Goal: Check status: Check status

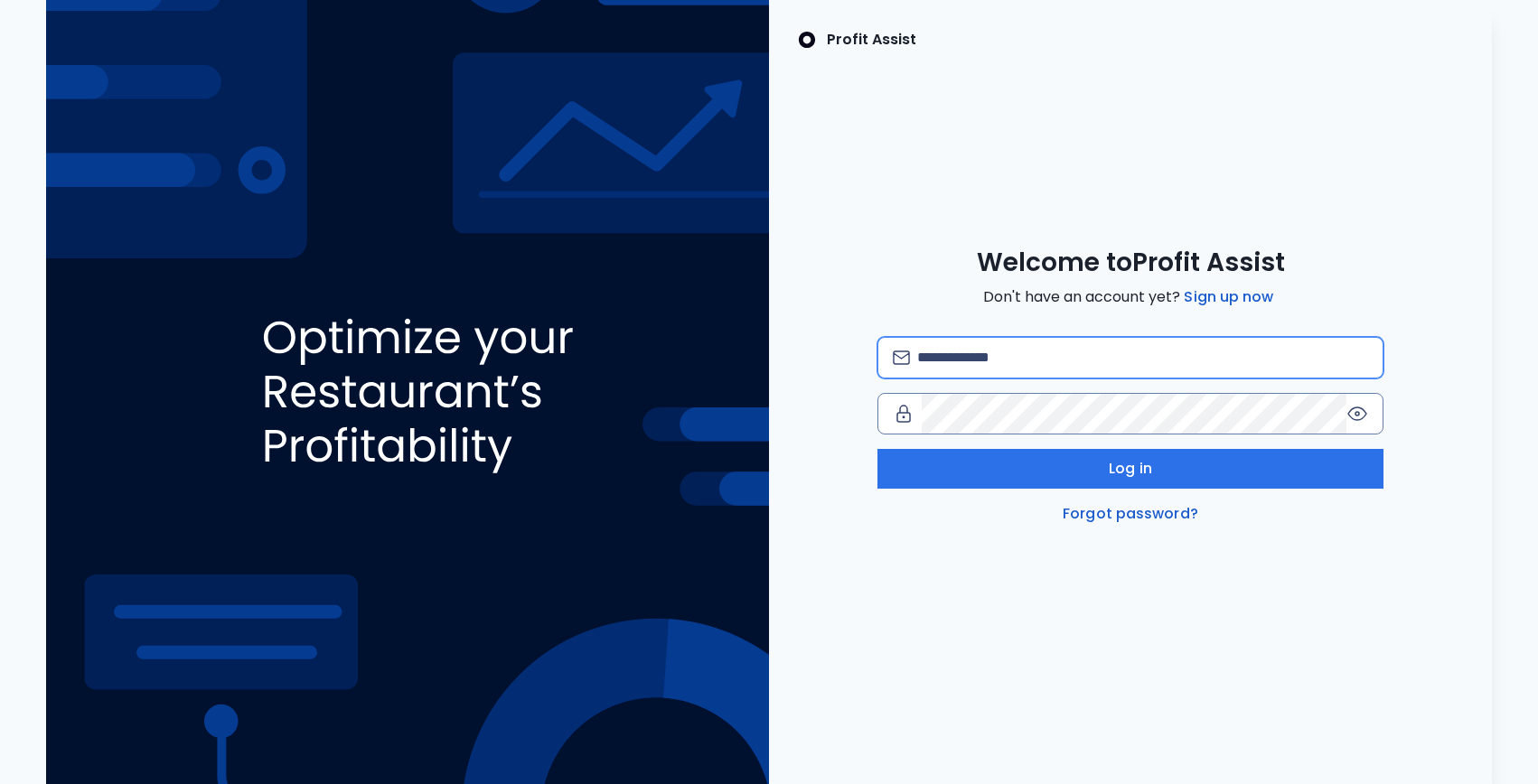
click at [998, 341] on input "email" at bounding box center [1143, 357] width 451 height 40
click at [0, 783] on com-1password-button at bounding box center [0, 784] width 0 height 0
type input "**********"
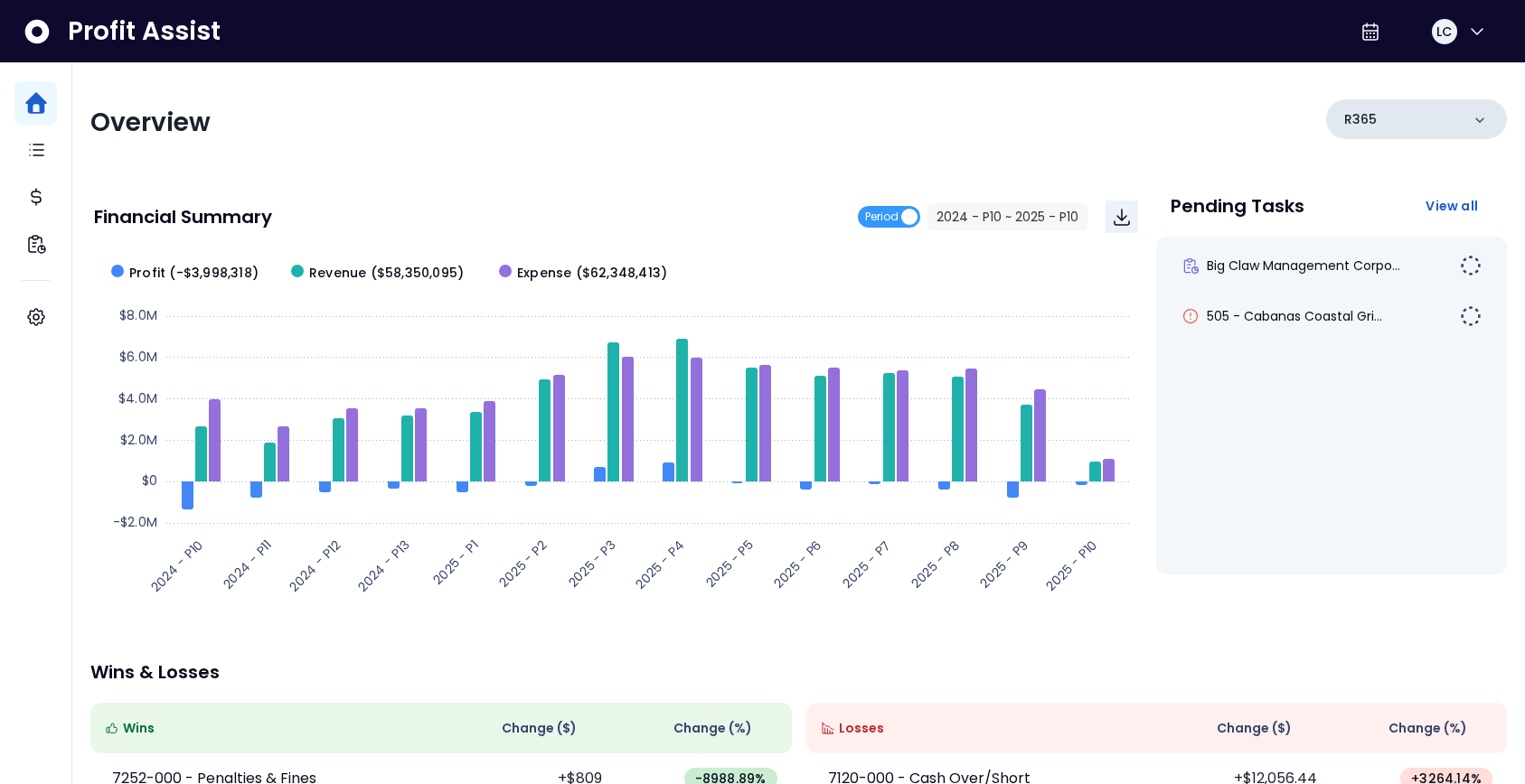
click at [1436, 125] on div "R365" at bounding box center [1415, 119] width 181 height 40
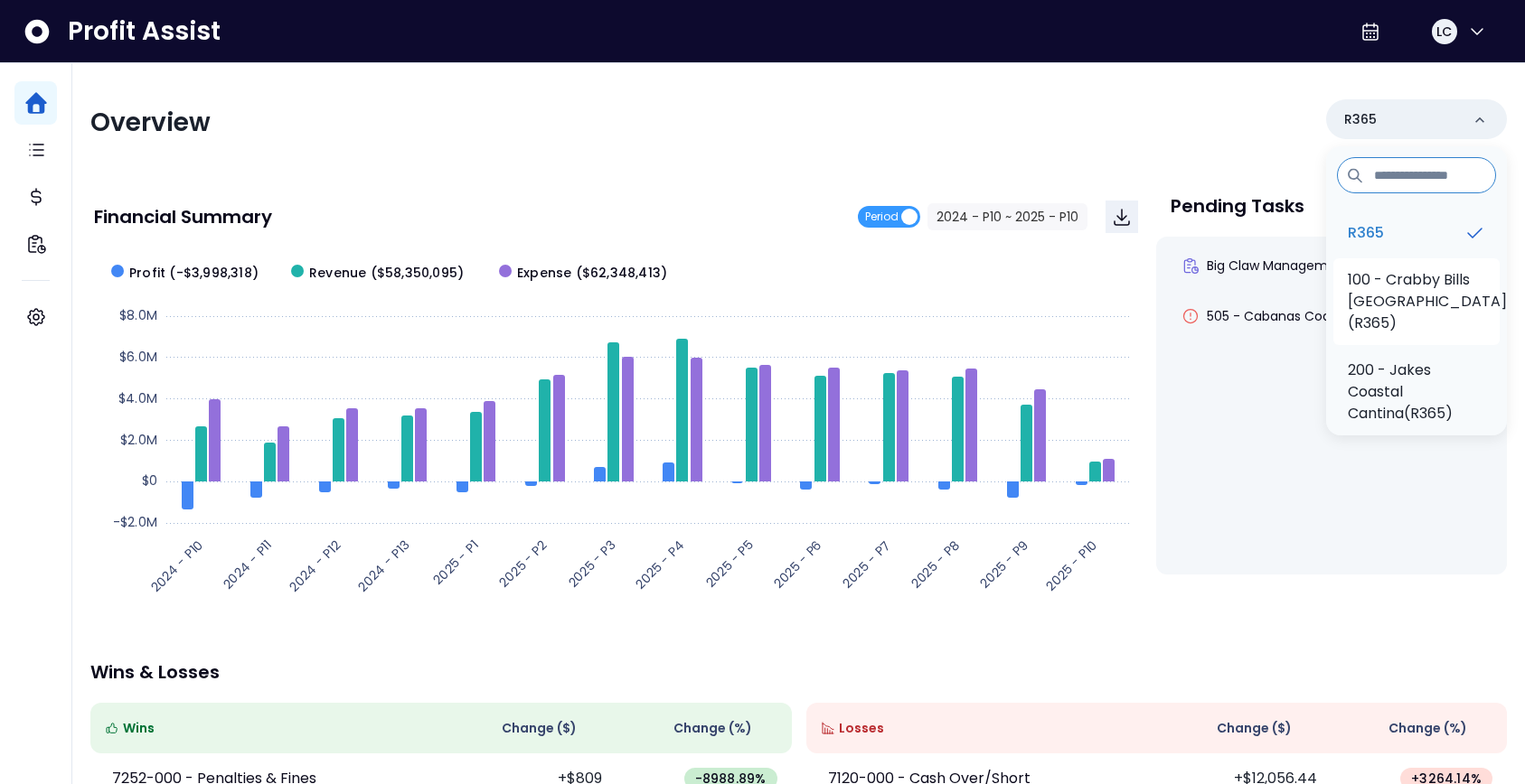
click at [1375, 300] on p "100 - Crabby Bills [GEOGRAPHIC_DATA](R365)" at bounding box center [1427, 302] width 159 height 65
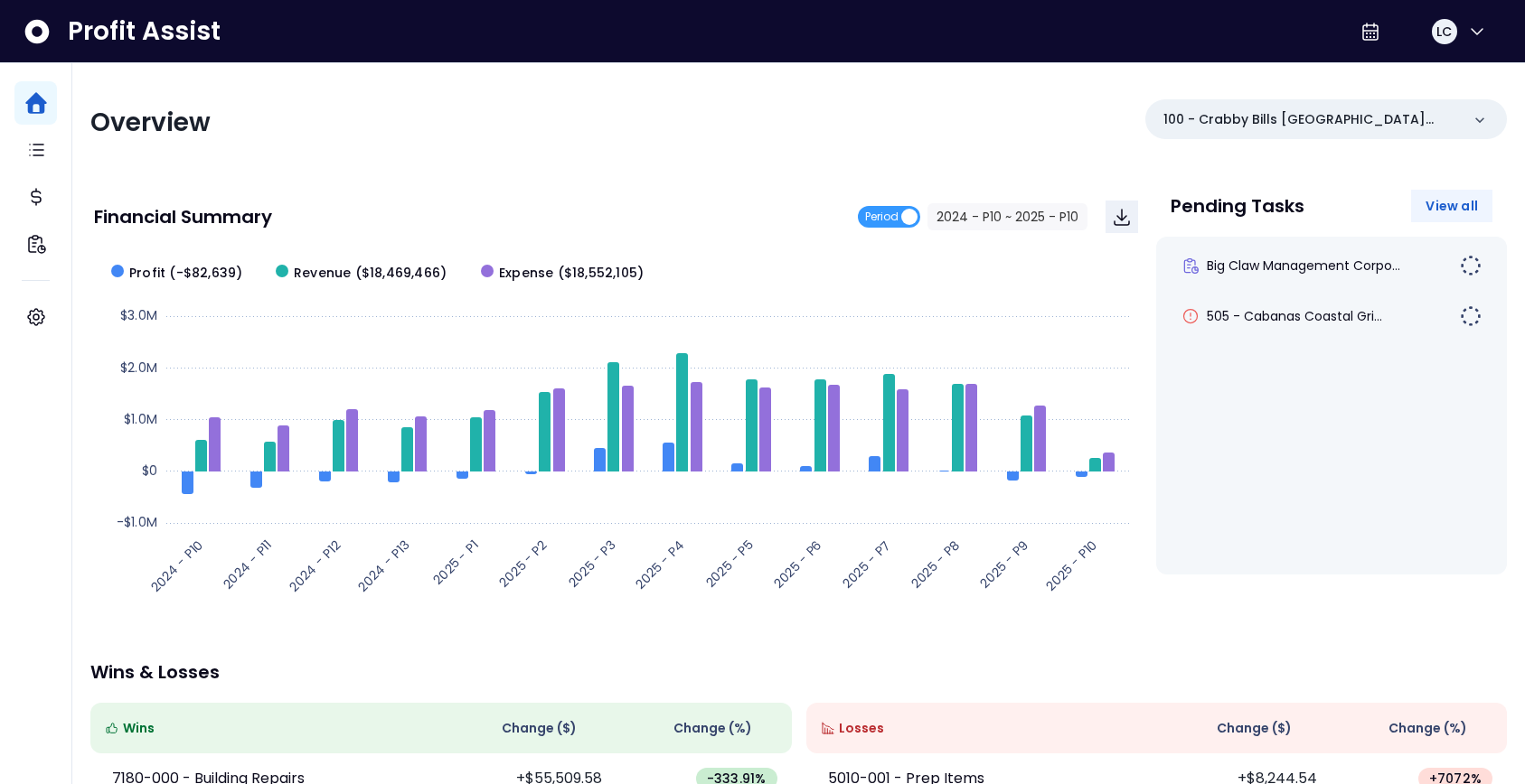
click at [1437, 211] on span "View all" at bounding box center [1452, 205] width 52 height 18
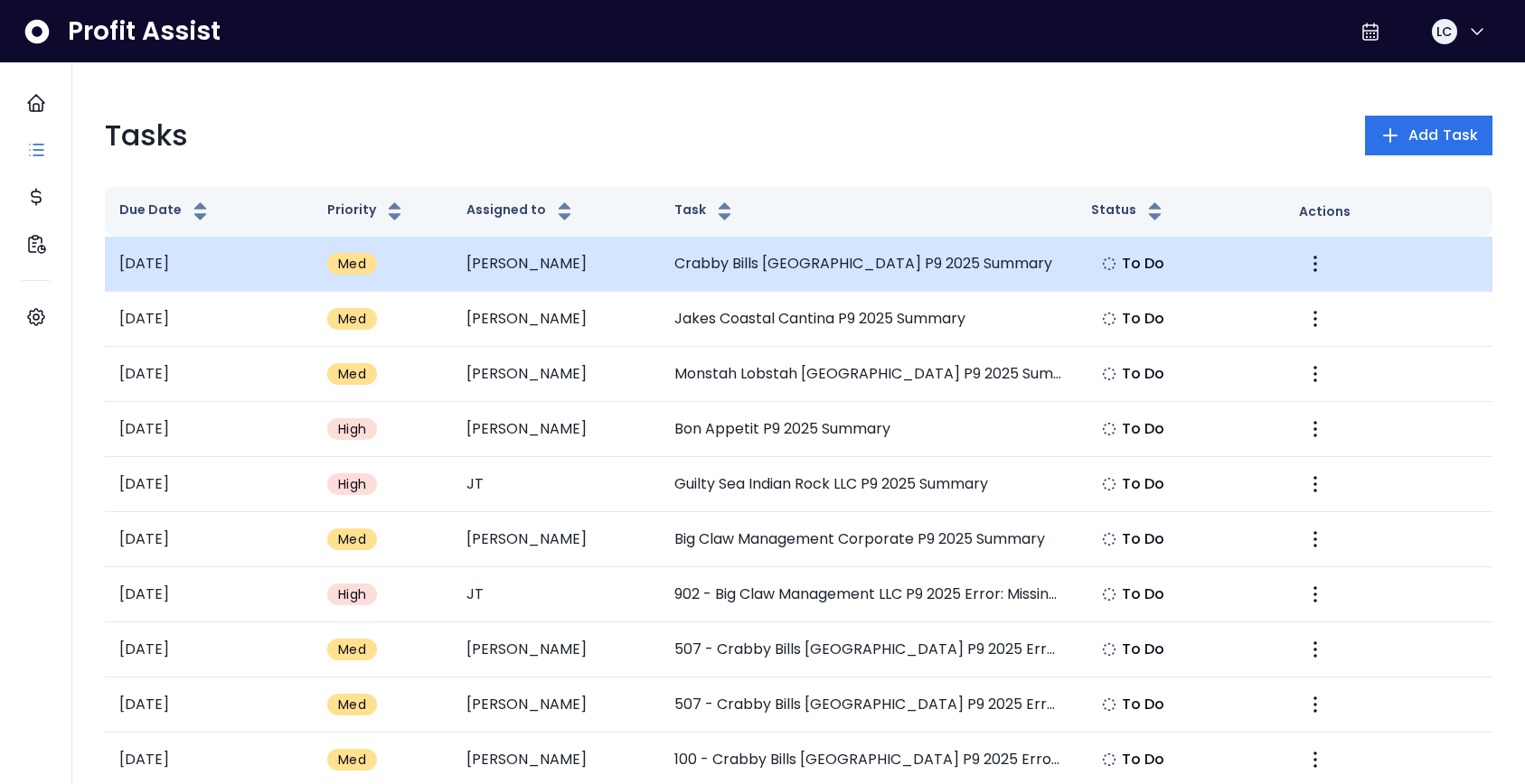
click at [768, 265] on td "Crabby Bills [GEOGRAPHIC_DATA] P9 2025 Summary" at bounding box center [868, 263] width 417 height 55
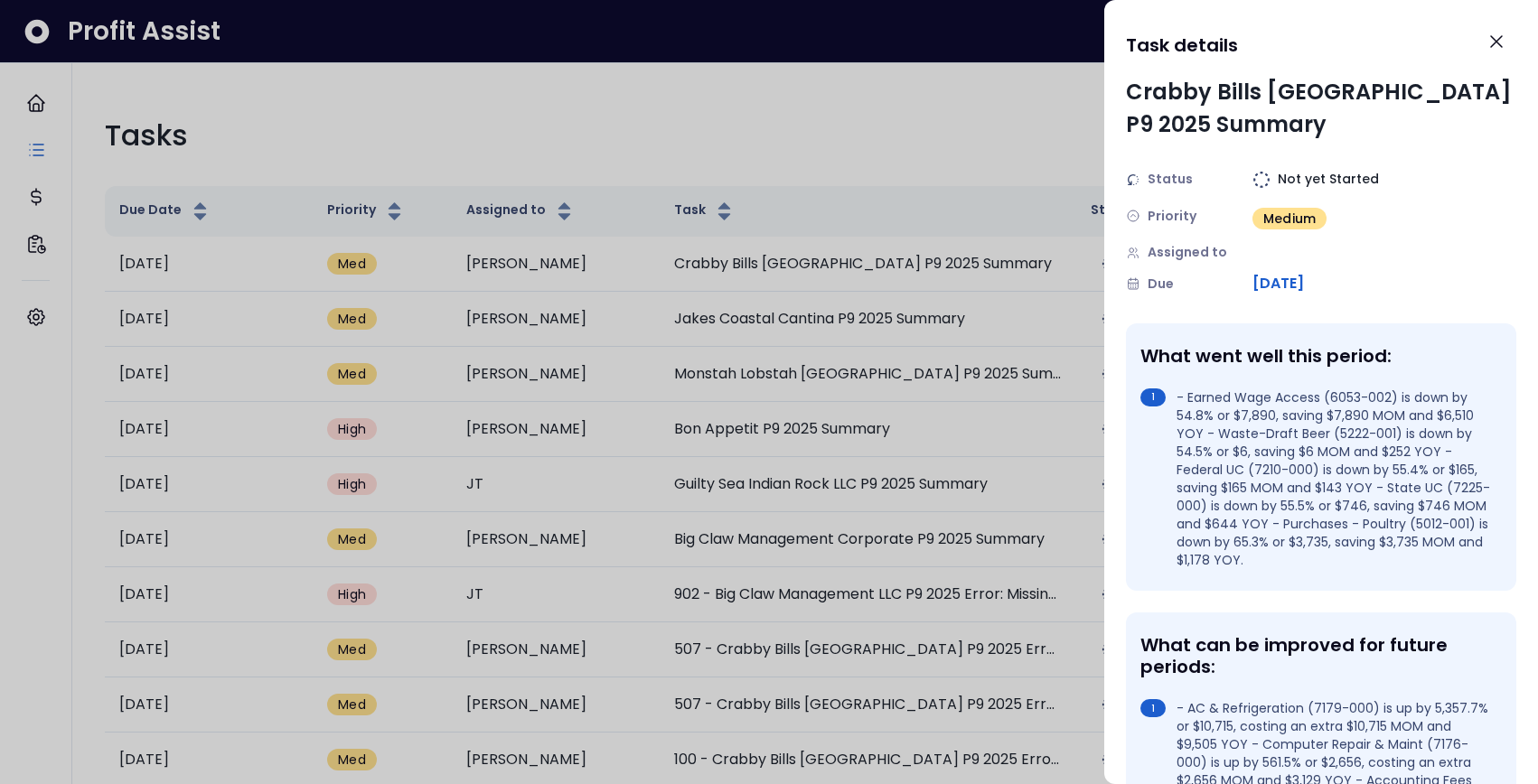
click at [1062, 121] on div at bounding box center [769, 392] width 1538 height 784
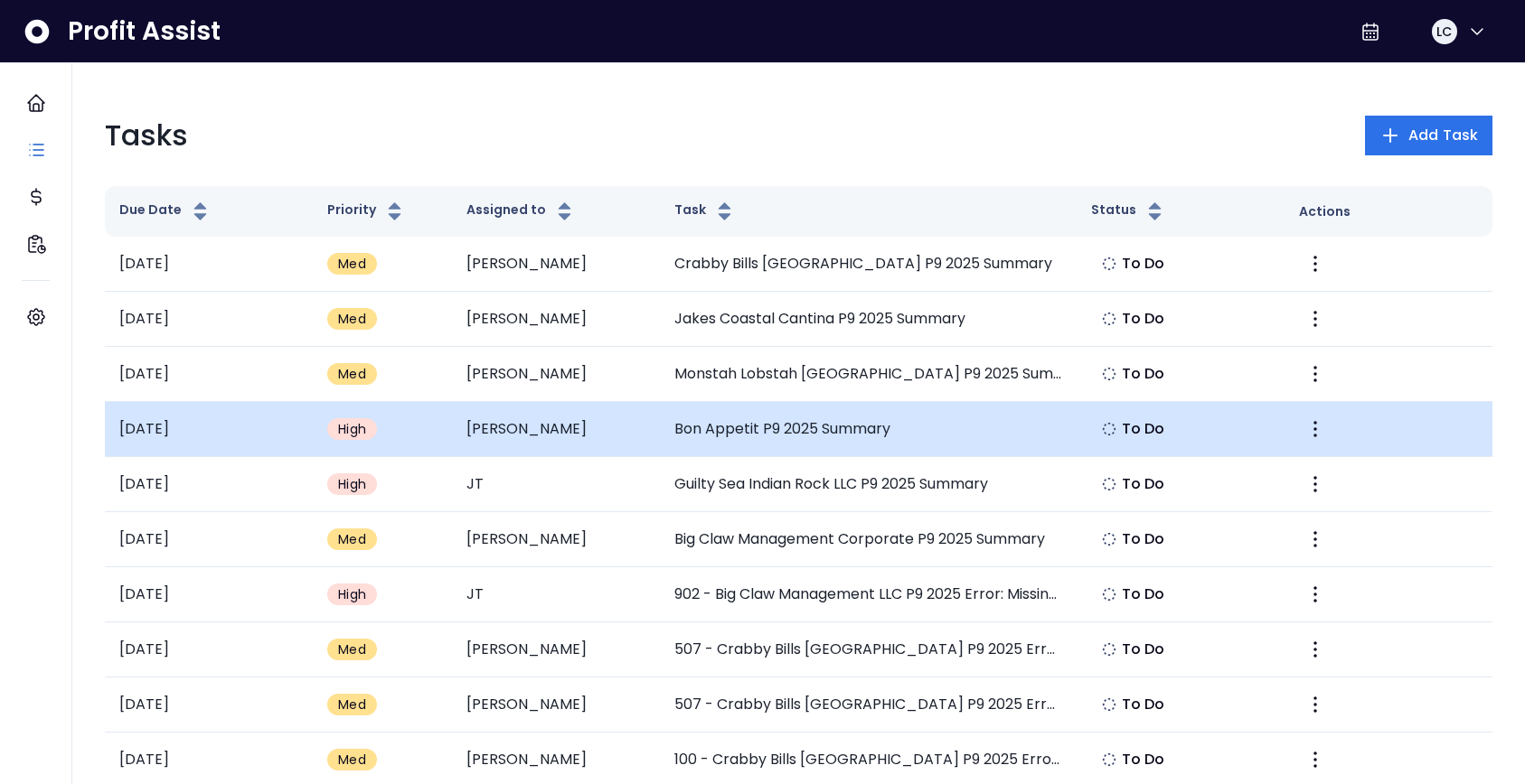
click at [478, 436] on td "[PERSON_NAME]" at bounding box center [556, 429] width 208 height 55
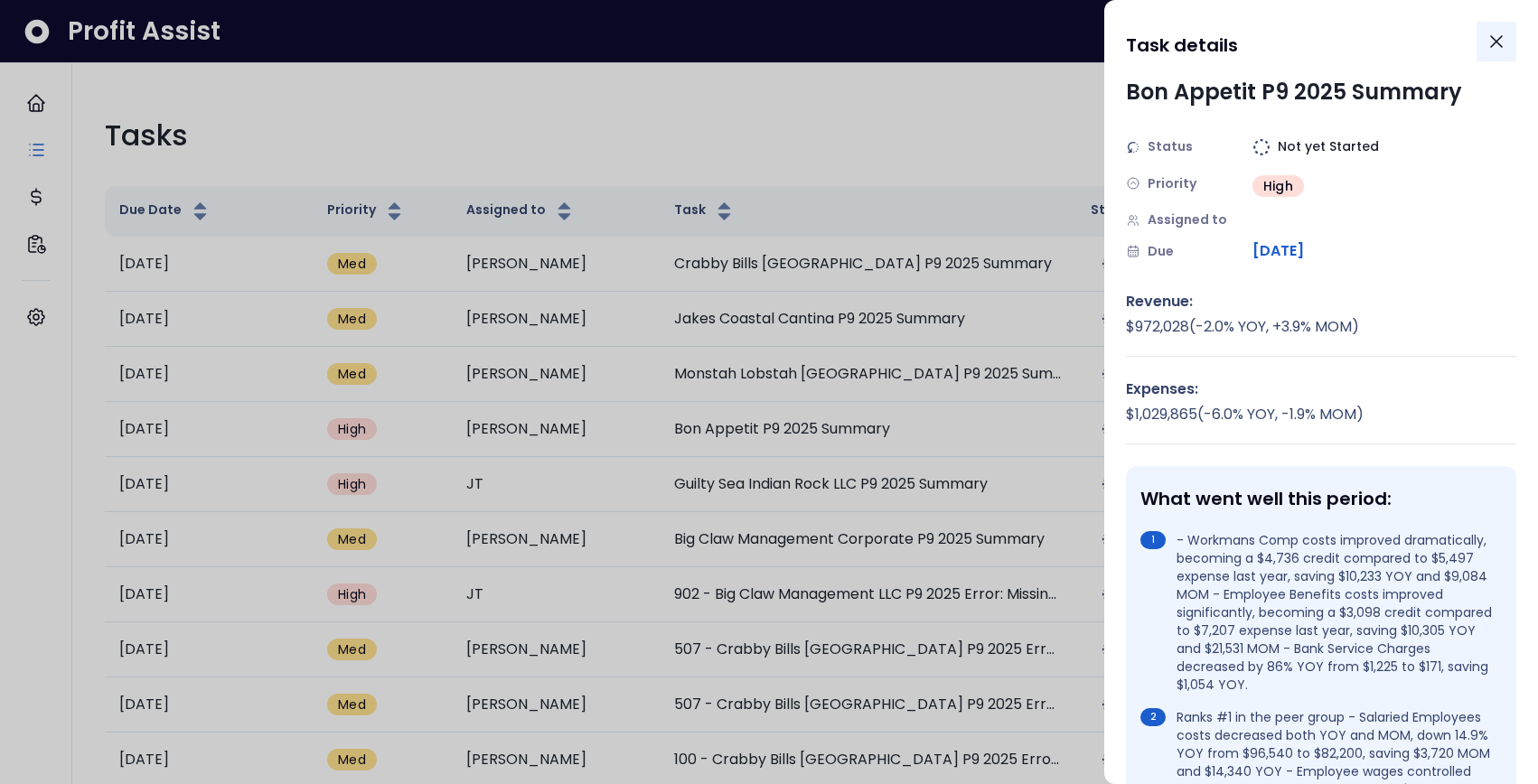
click at [1500, 50] on icon "Close" at bounding box center [1496, 41] width 21 height 21
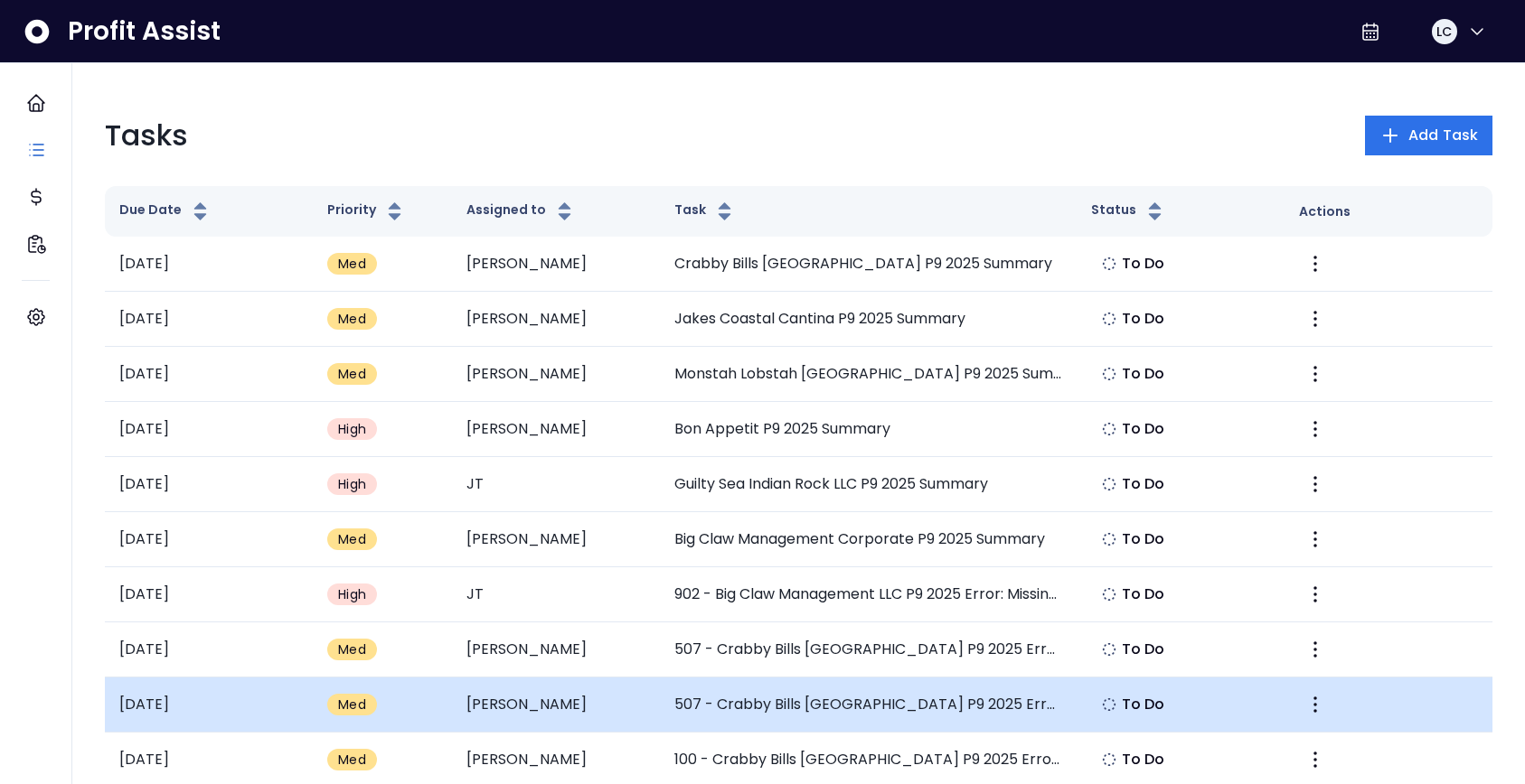
click at [577, 680] on td "[PERSON_NAME]" at bounding box center [556, 704] width 208 height 55
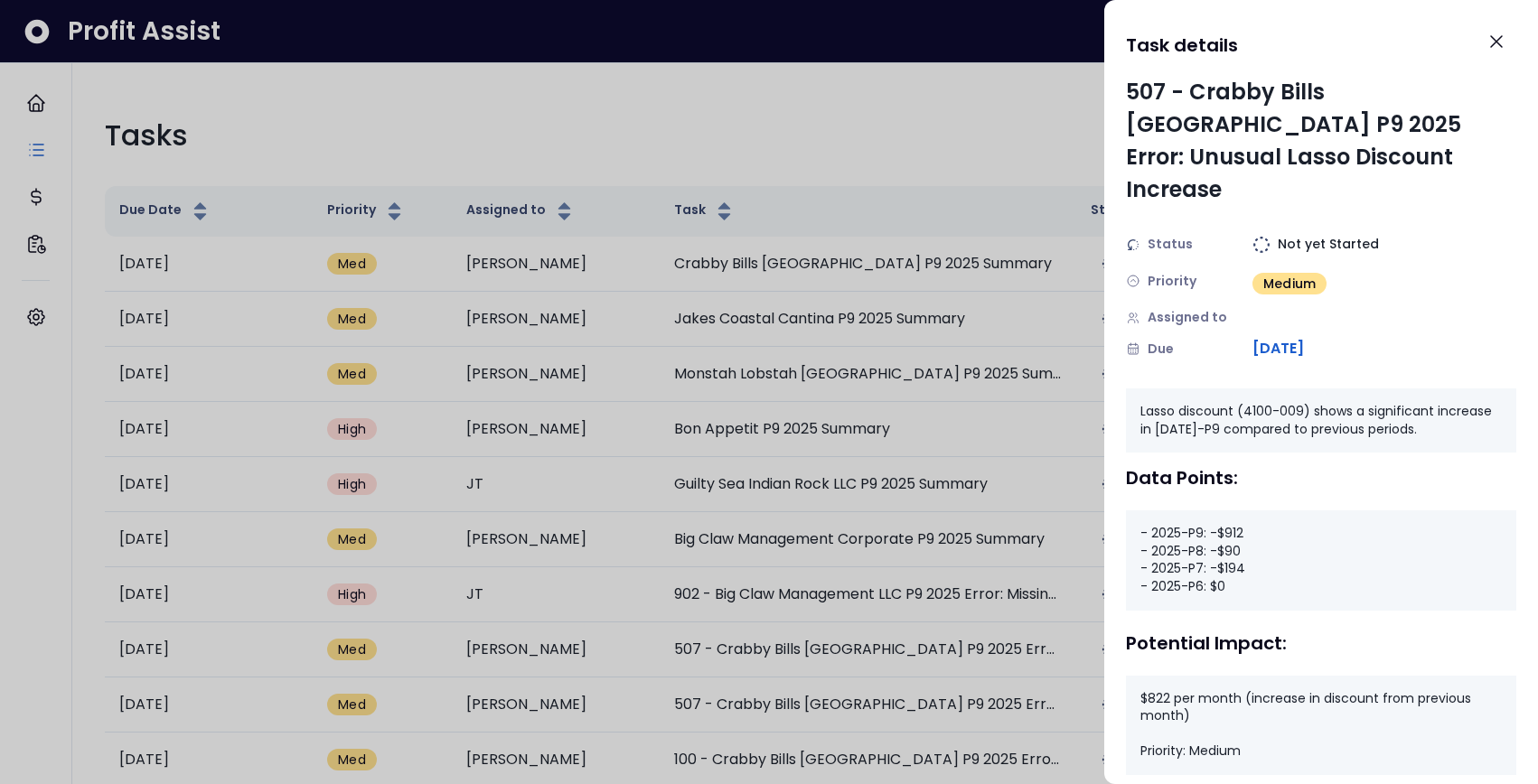
click at [1003, 147] on div at bounding box center [769, 392] width 1538 height 784
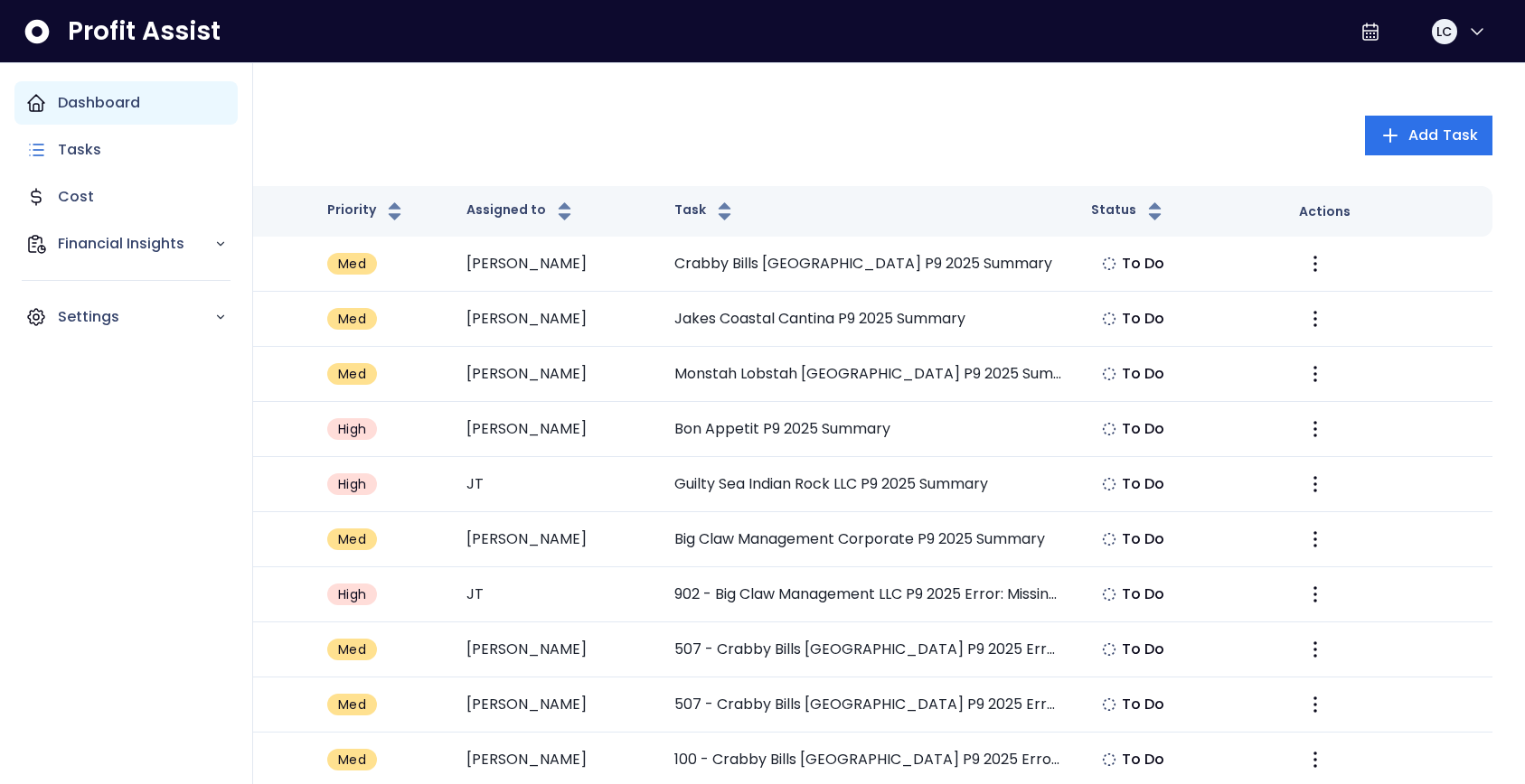
click at [44, 111] on icon "Main navigation" at bounding box center [35, 102] width 21 height 21
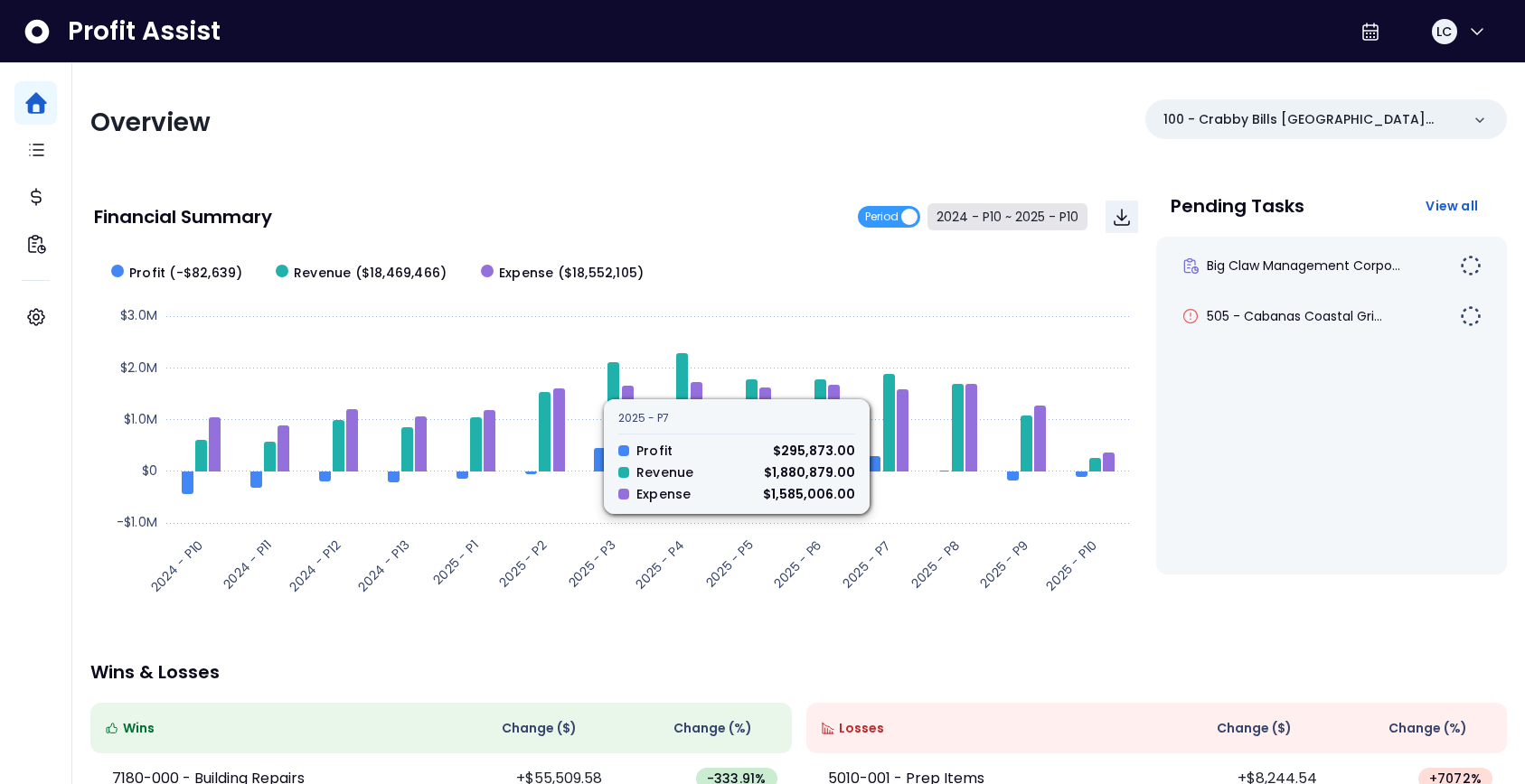
click at [967, 221] on button "2024 - P10 ~ 2025 - P10" at bounding box center [1007, 216] width 160 height 27
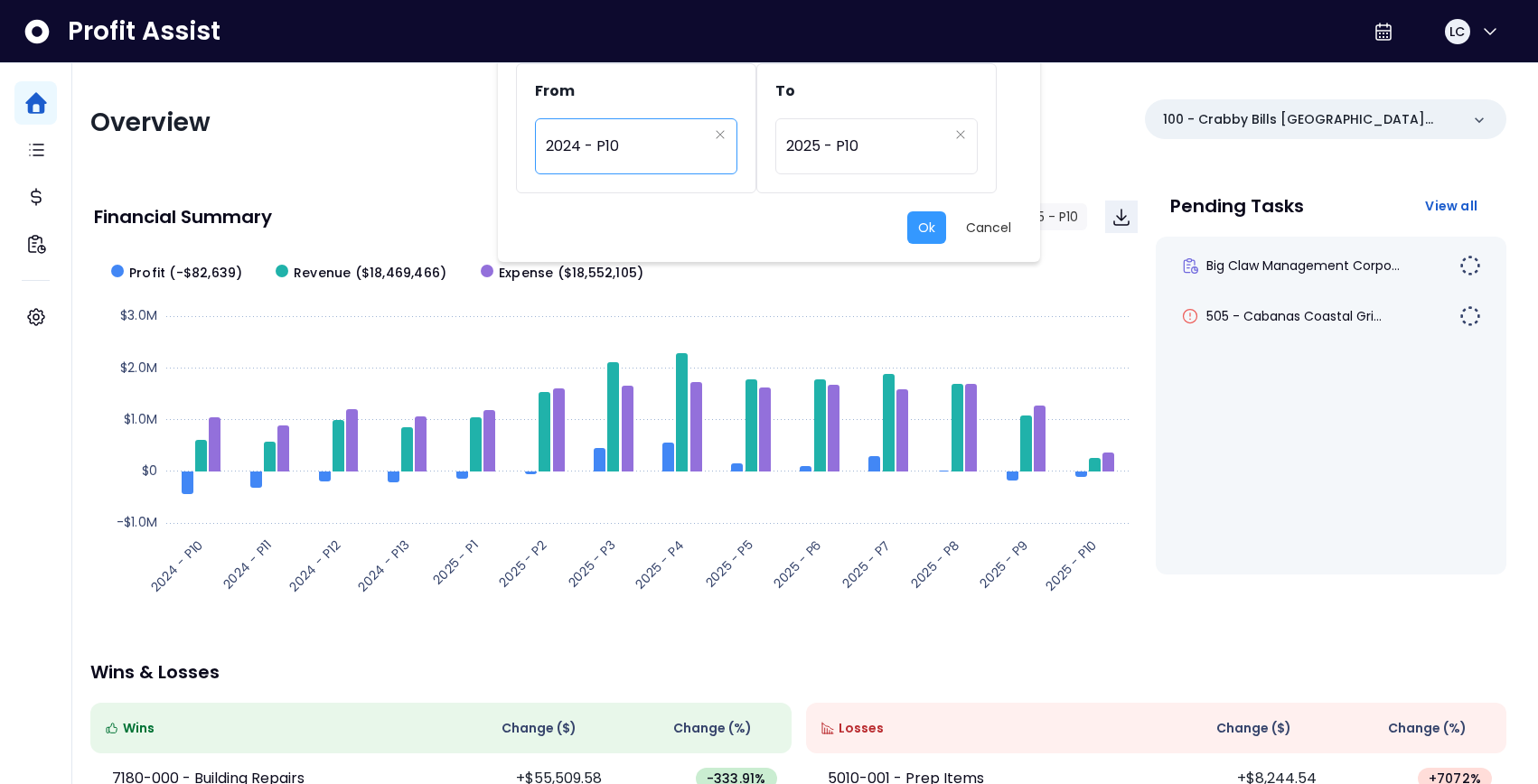
click at [710, 140] on div "**********" at bounding box center [636, 147] width 202 height 56
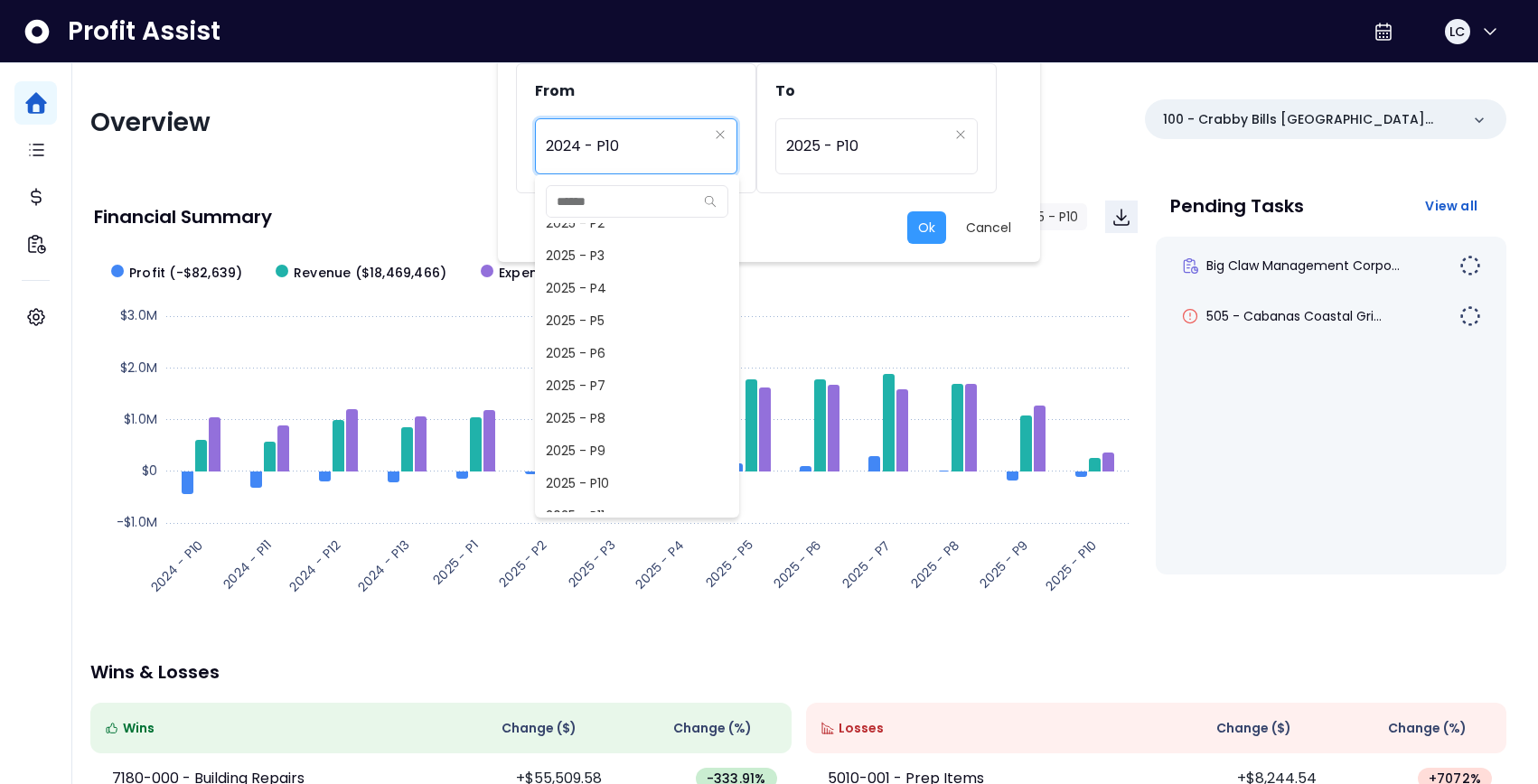
scroll to position [1381, 0]
click at [679, 381] on span "2025 - P9" at bounding box center [637, 387] width 204 height 32
type input "*********"
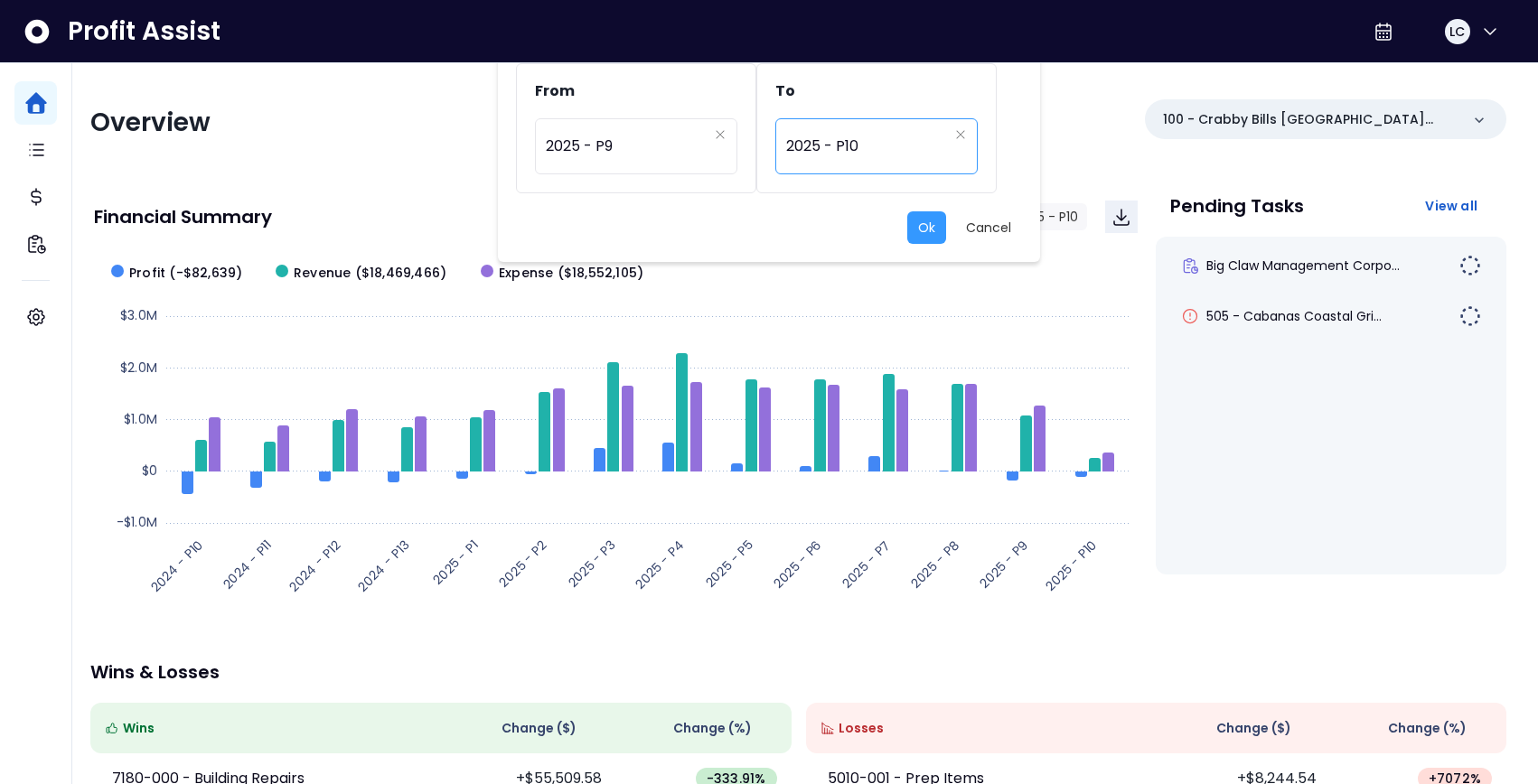
click at [854, 143] on span "2025 - P10" at bounding box center [867, 146] width 162 height 42
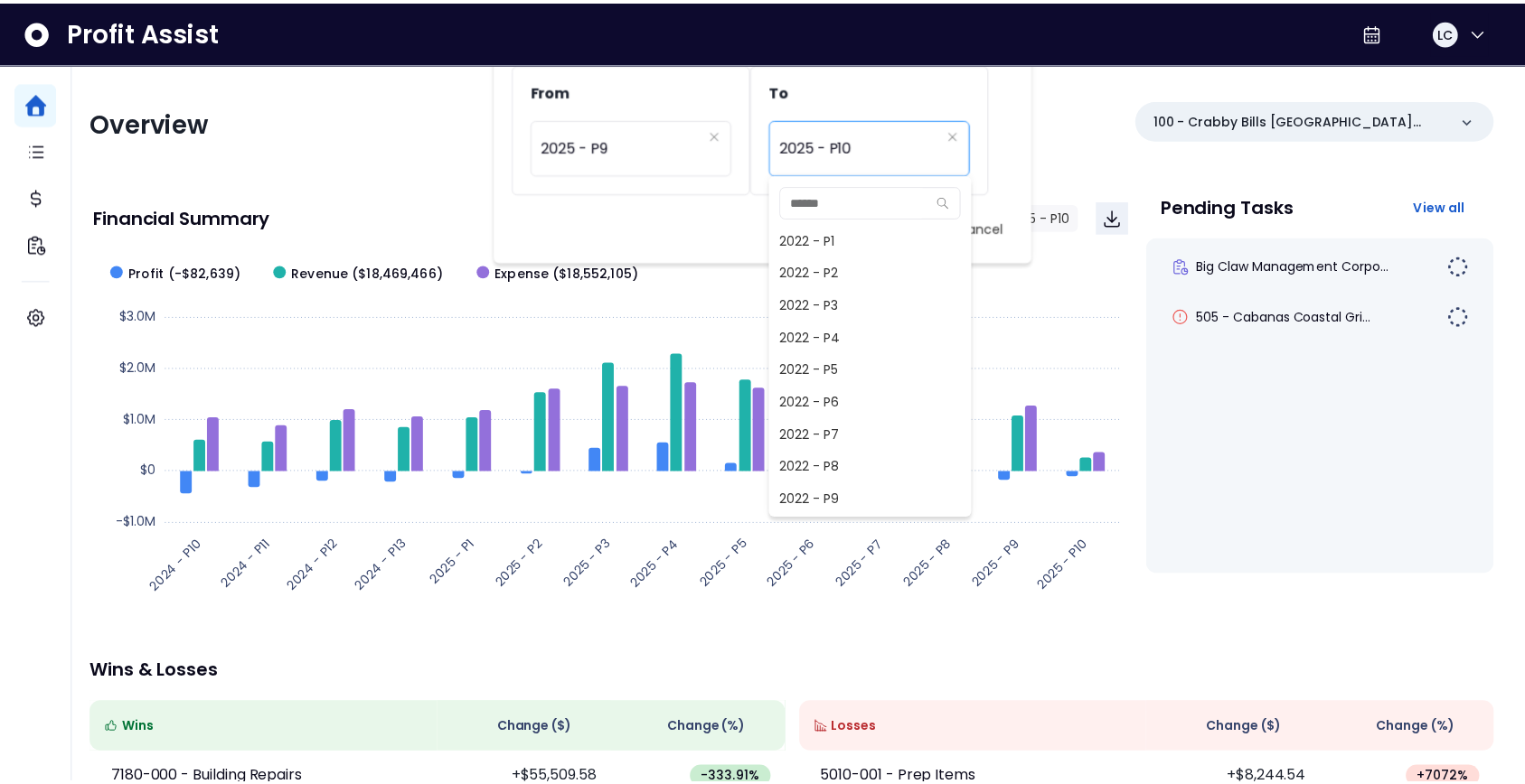
scroll to position [1301, 0]
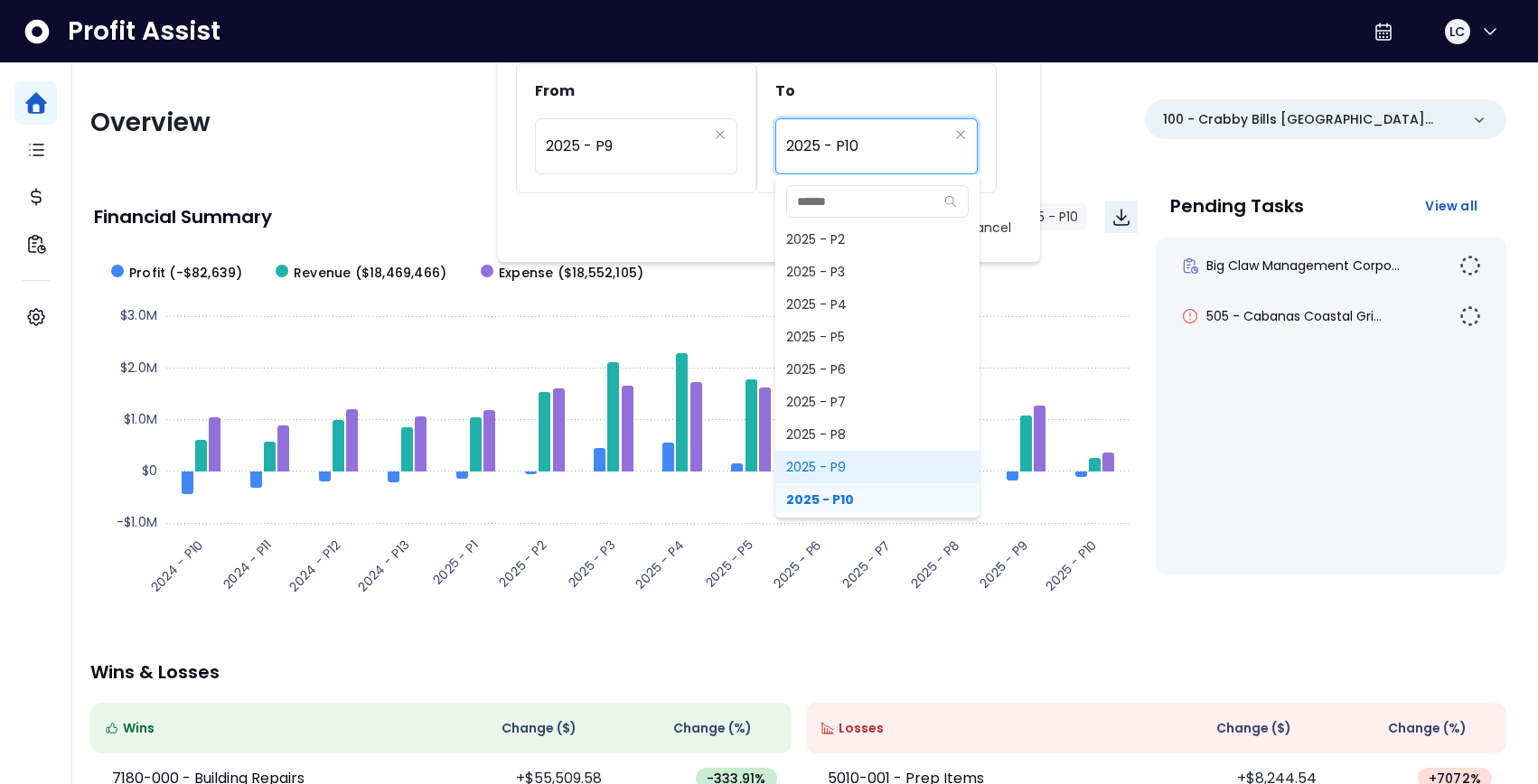
click at [848, 462] on span "2025 - P9" at bounding box center [877, 467] width 204 height 32
type input "*********"
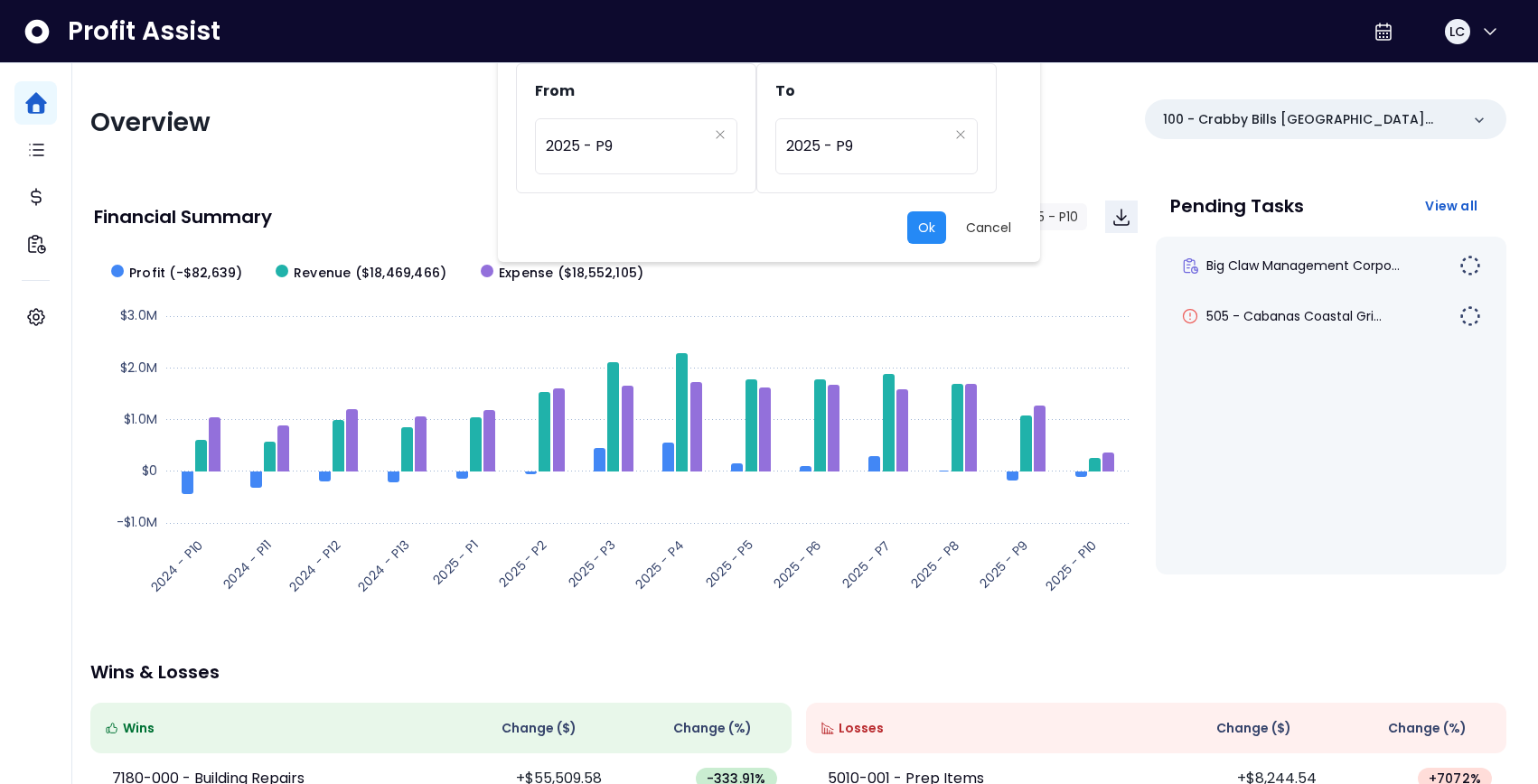
click at [928, 231] on button "Ok" at bounding box center [927, 227] width 39 height 32
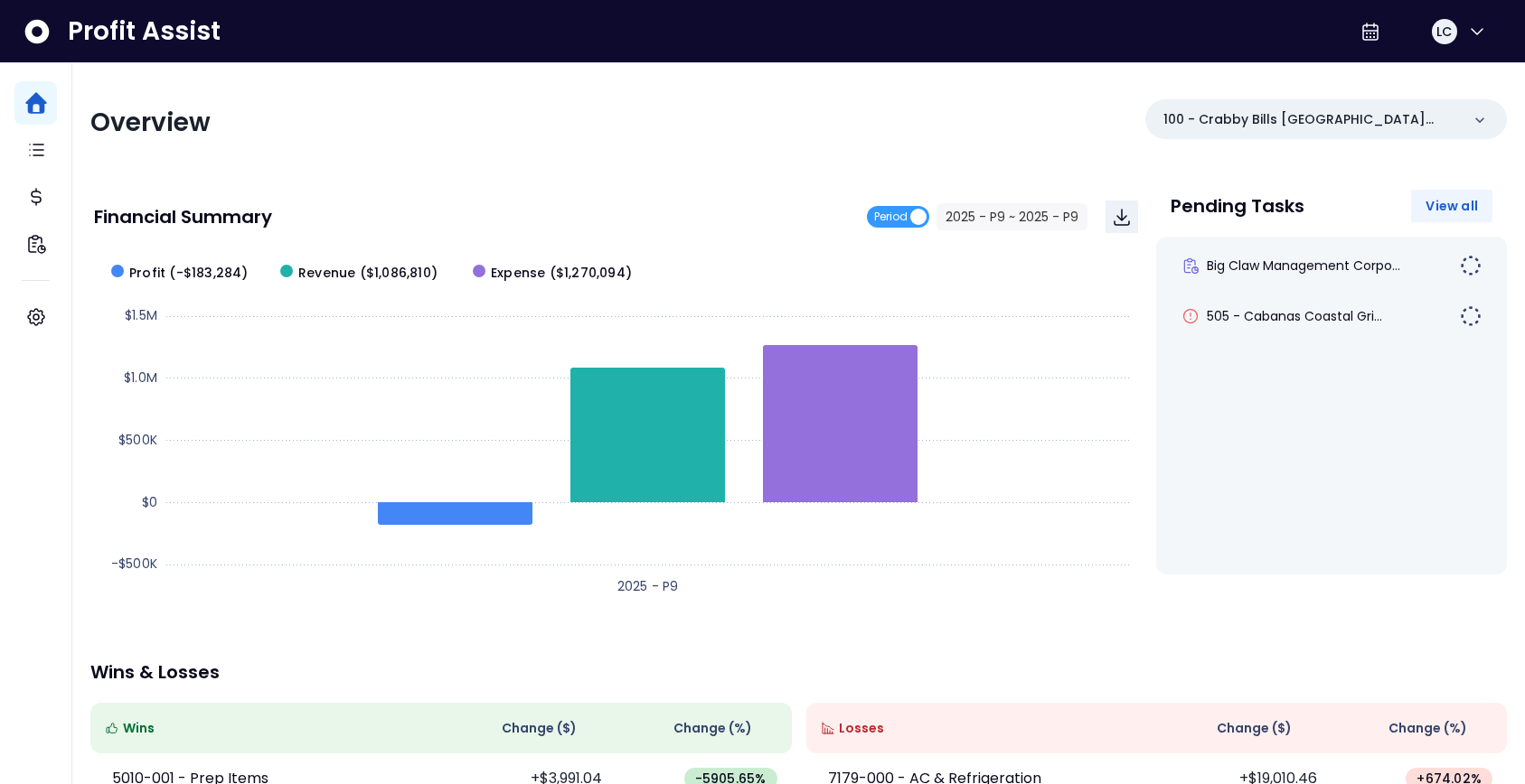
click at [1455, 211] on span "View all" at bounding box center [1452, 205] width 52 height 18
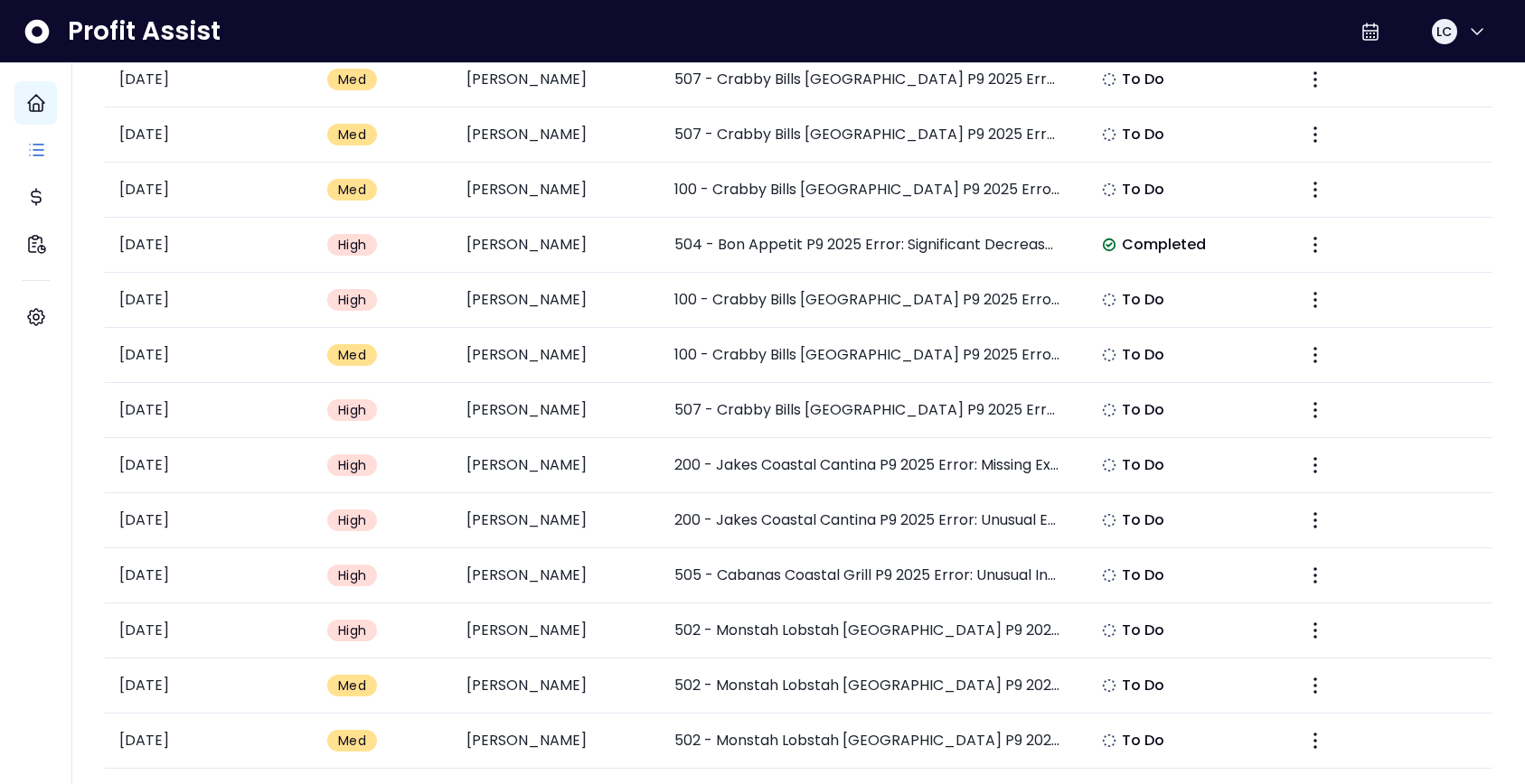
scroll to position [583, 0]
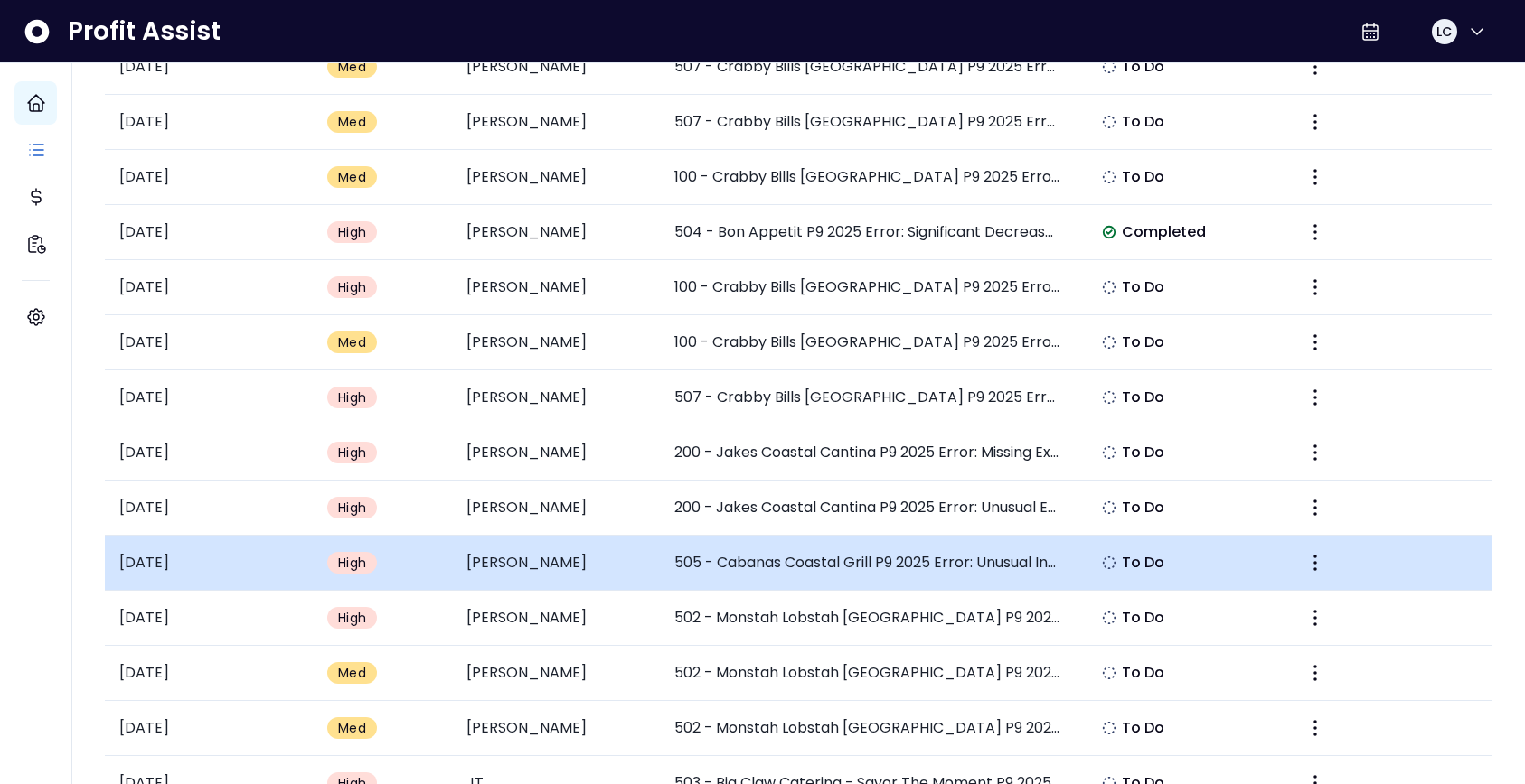
click at [912, 569] on td "505 - Cabanas Coastal Grill P9 2025 Error: Unusual Increase in Smallwares Expen…" at bounding box center [868, 562] width 417 height 55
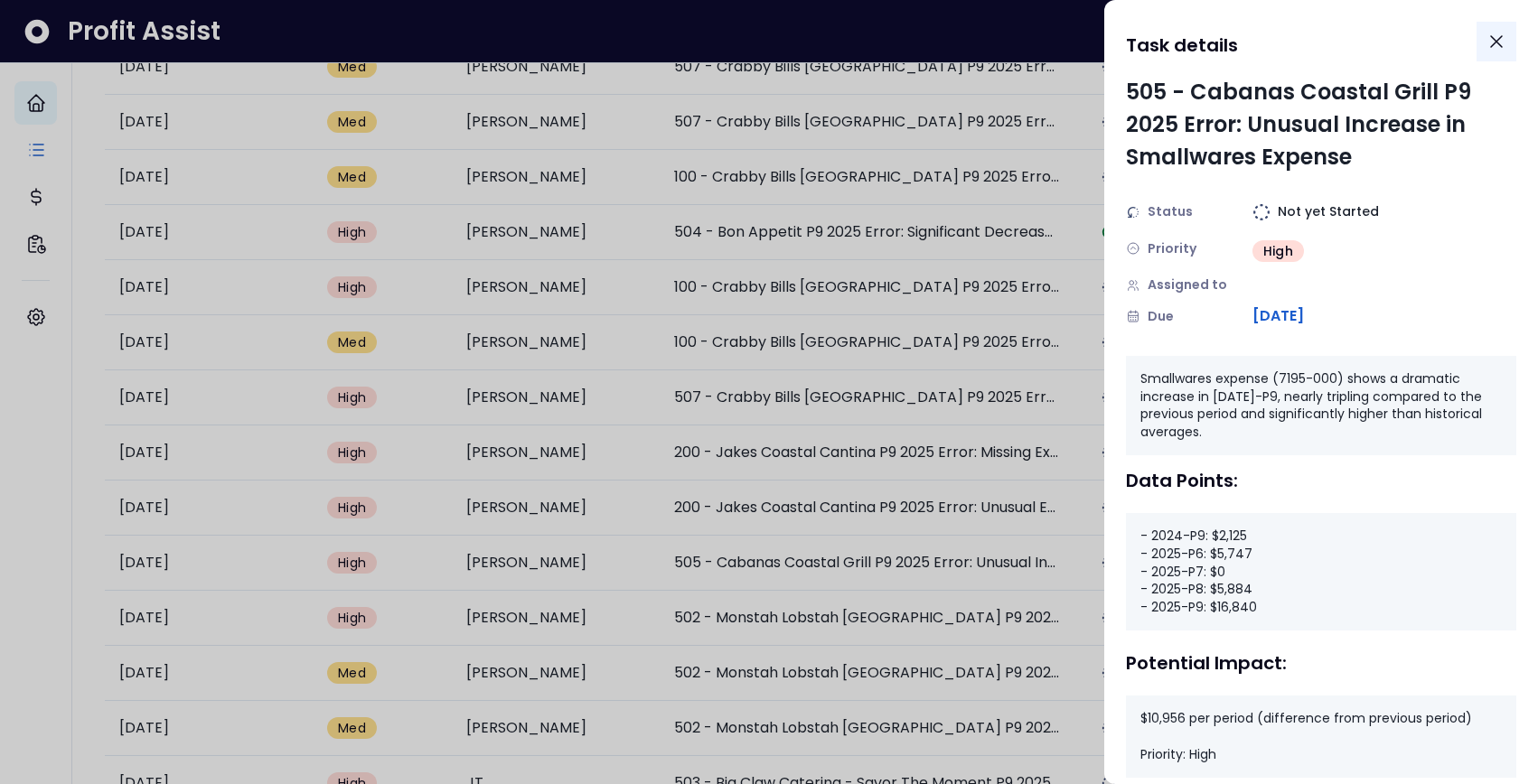
click at [1497, 37] on icon "Close" at bounding box center [1496, 41] width 21 height 21
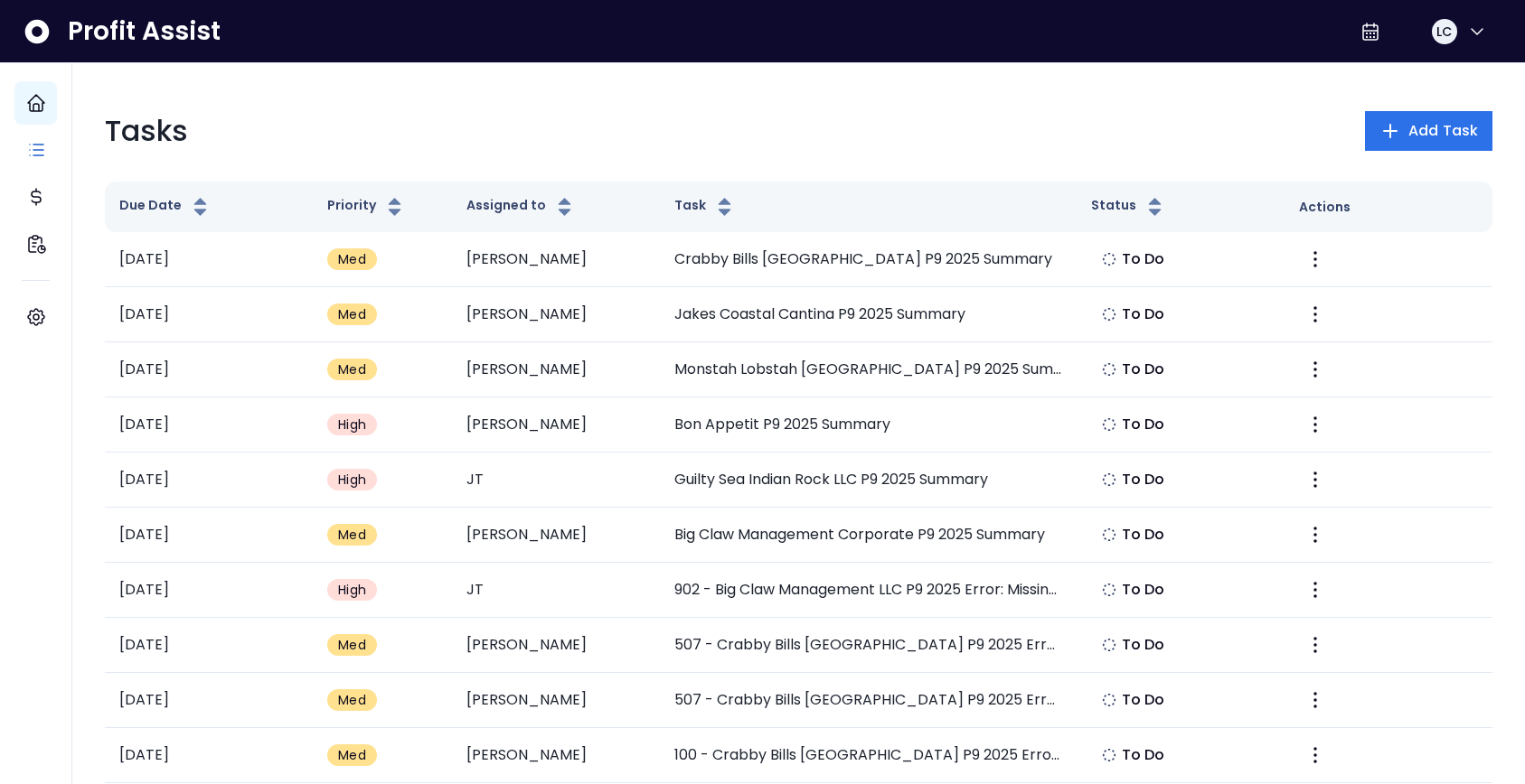
scroll to position [0, 0]
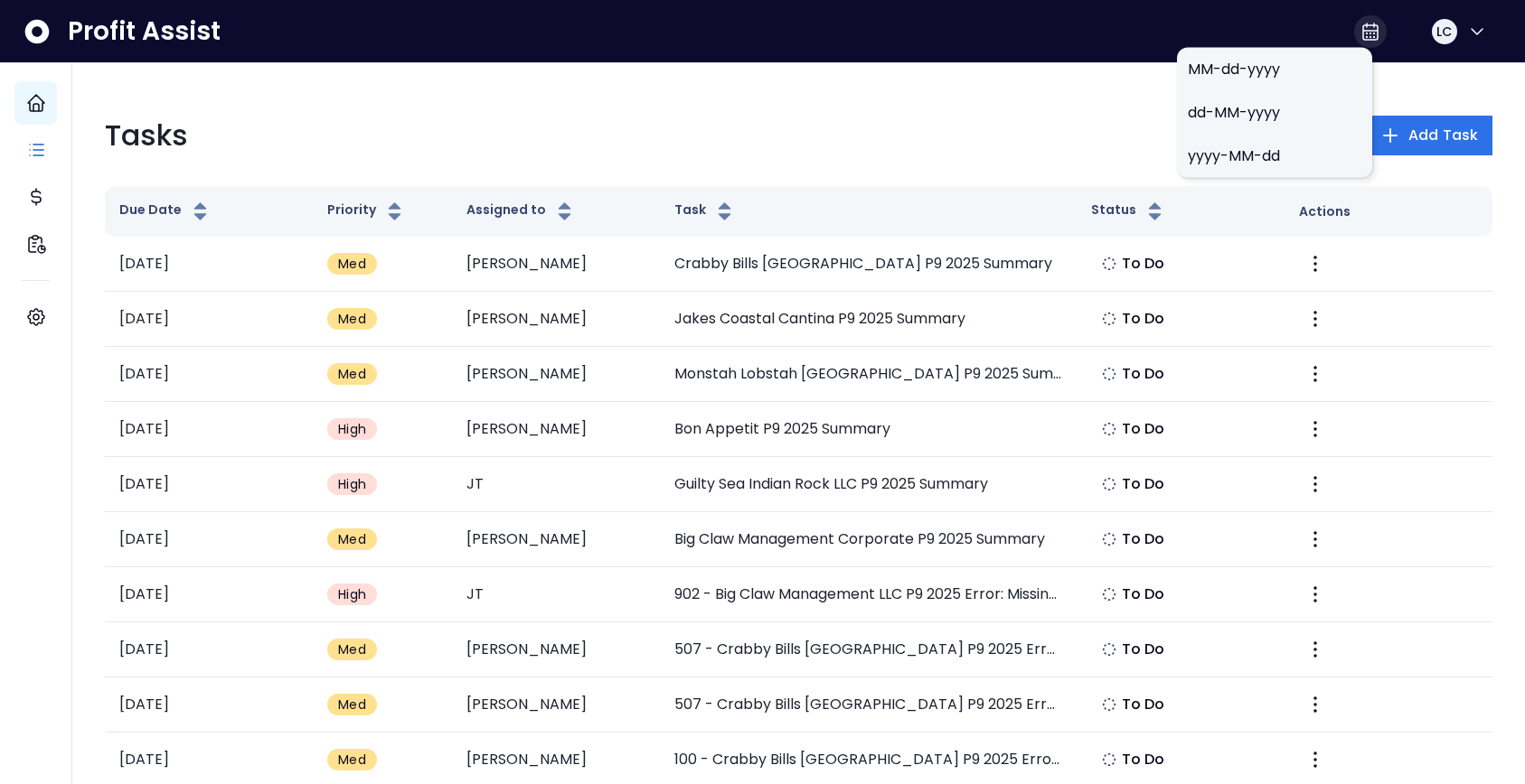
click at [1365, 32] on icon at bounding box center [1370, 35] width 9 height 6
click at [1198, 73] on span "MM-dd-yyyy" at bounding box center [1273, 69] width 174 height 21
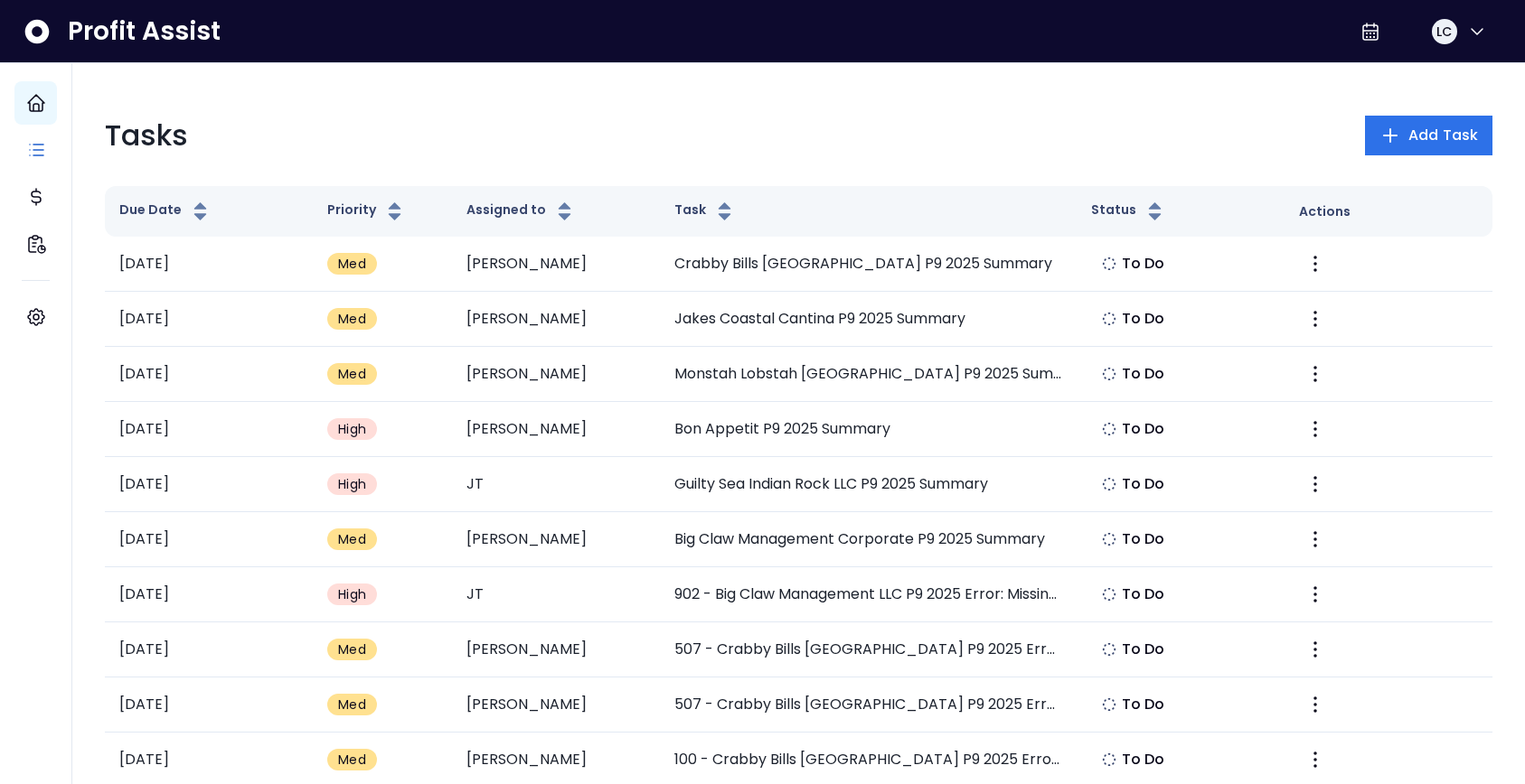
click at [1143, 121] on div "Tasks Add Task" at bounding box center [798, 135] width 1388 height 44
